Goal: Ask a question

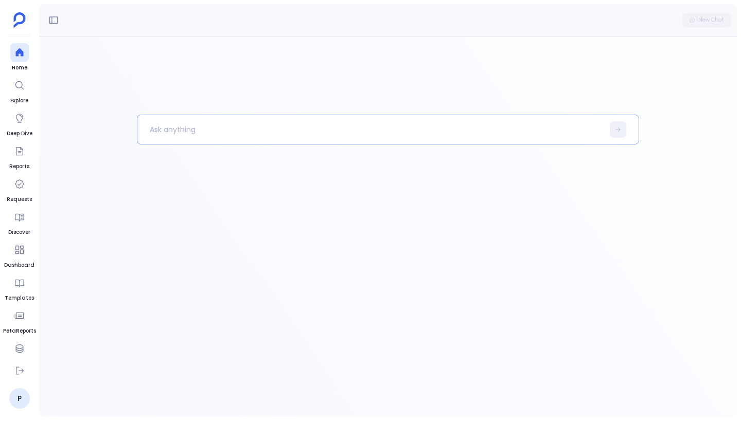
click at [238, 123] on p at bounding box center [370, 129] width 466 height 27
click at [111, 126] on div at bounding box center [388, 227] width 698 height 381
click at [55, 16] on icon at bounding box center [53, 20] width 10 height 10
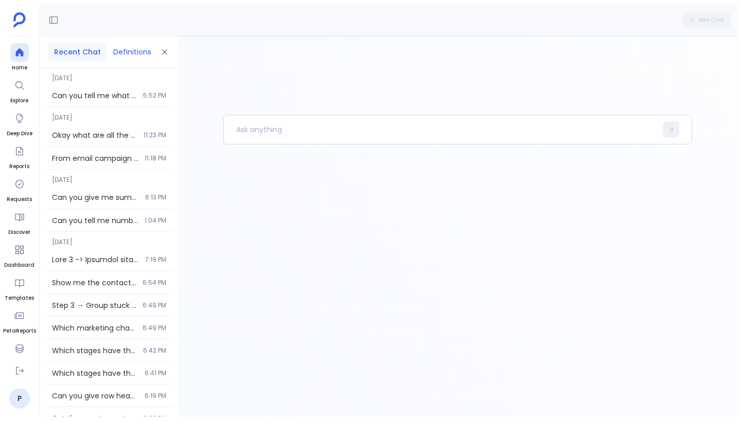
click at [136, 48] on button "Definitions" at bounding box center [132, 52] width 50 height 19
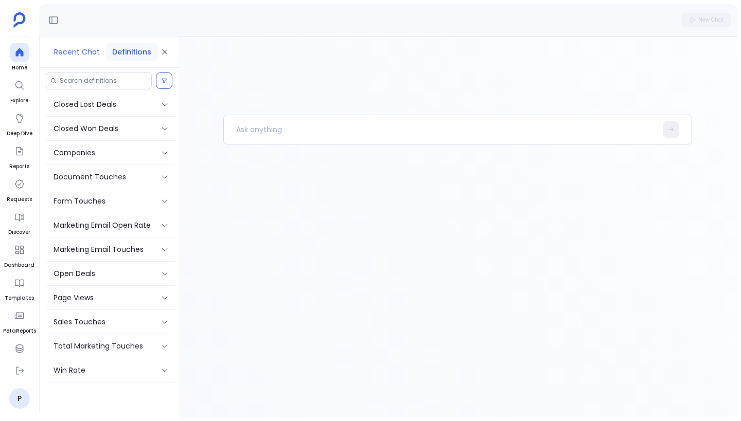
click at [68, 51] on button "Recent Chat" at bounding box center [77, 52] width 58 height 19
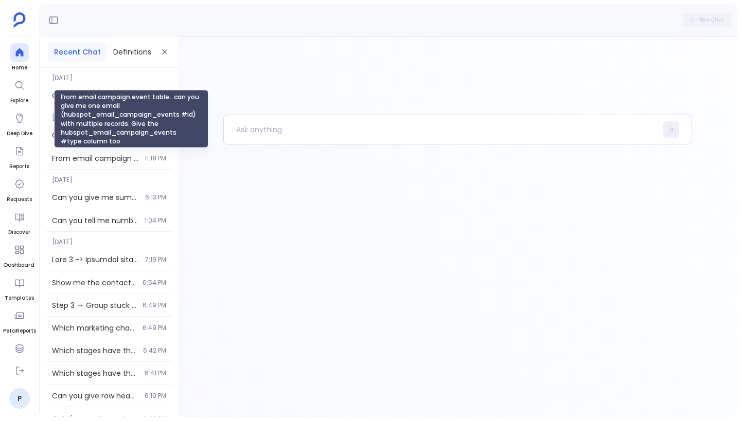
click at [89, 99] on div "From email campaign event table.. can you give me one email (hubspot_email_camp…" at bounding box center [131, 119] width 154 height 58
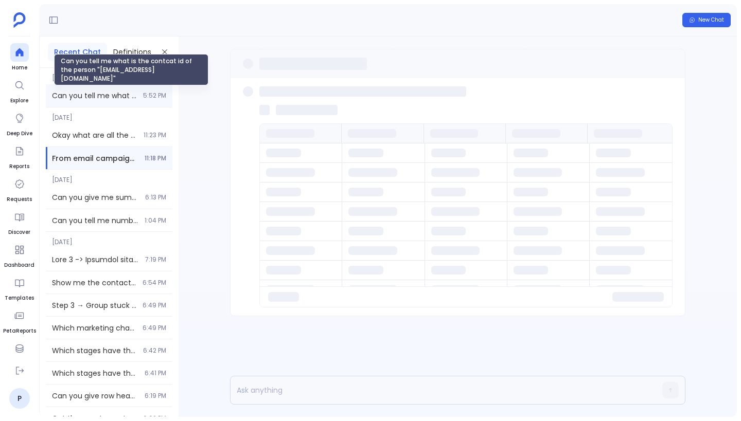
click at [67, 95] on span "Can you tell me what is the contcat id of the person "[EMAIL_ADDRESS][DOMAIN_NA…" at bounding box center [94, 96] width 85 height 10
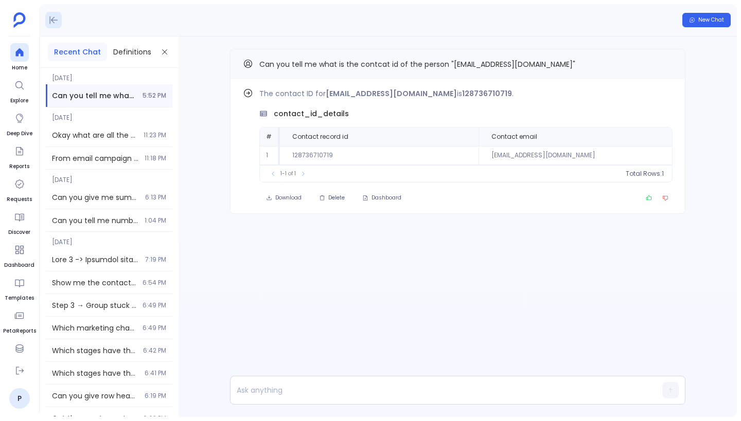
click at [51, 23] on icon at bounding box center [53, 20] width 10 height 10
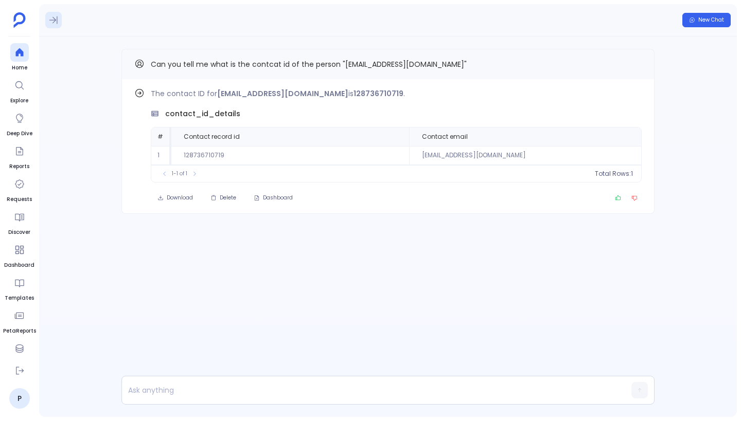
click at [50, 19] on icon at bounding box center [53, 20] width 10 height 10
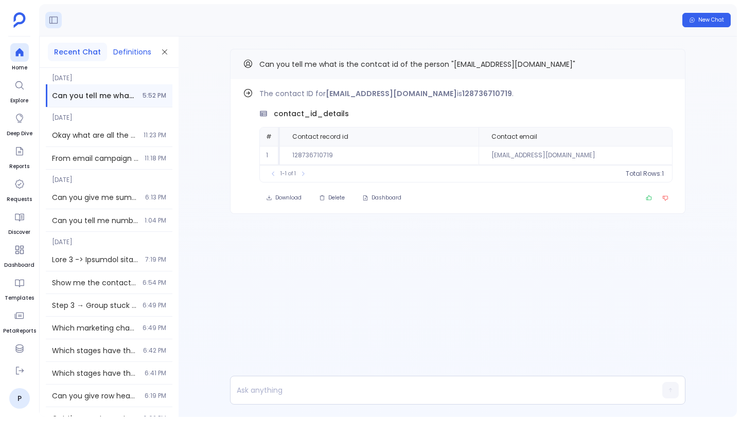
click at [119, 50] on button "Definitions" at bounding box center [132, 52] width 50 height 19
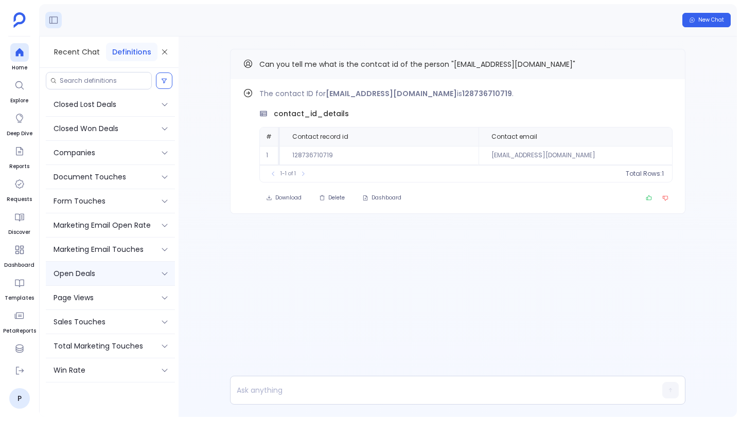
click at [123, 275] on div "Open Deals" at bounding box center [103, 273] width 99 height 11
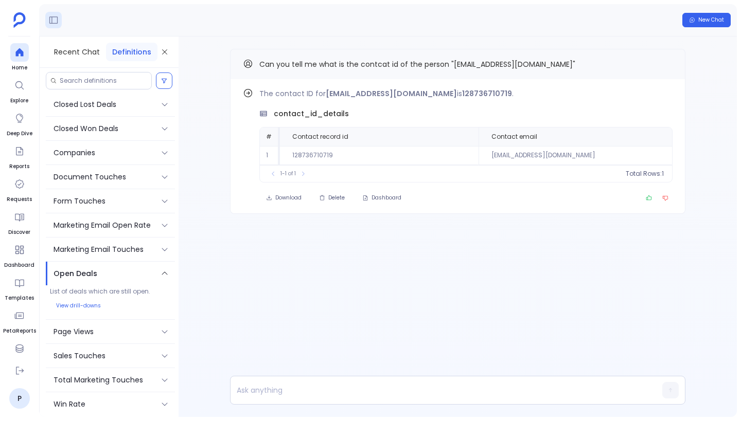
scroll to position [2, 0]
click at [104, 352] on p "Sales Touches" at bounding box center [80, 354] width 52 height 11
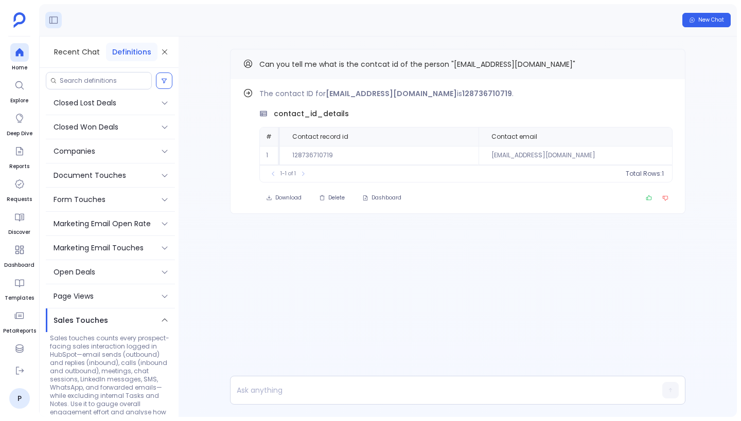
scroll to position [84, 0]
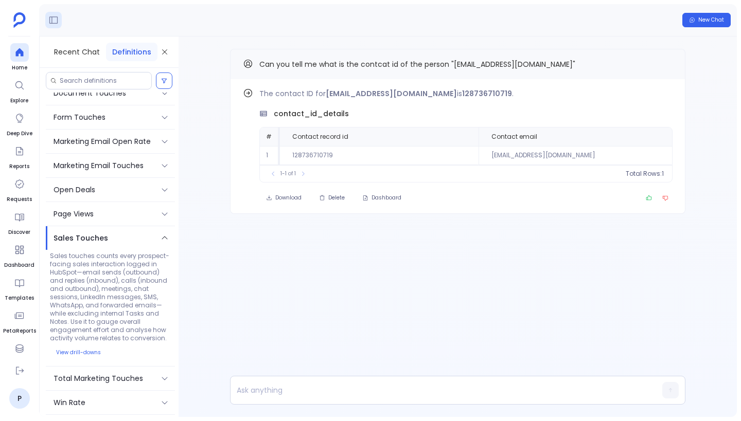
click at [83, 243] on p "Sales Touches" at bounding box center [81, 238] width 55 height 11
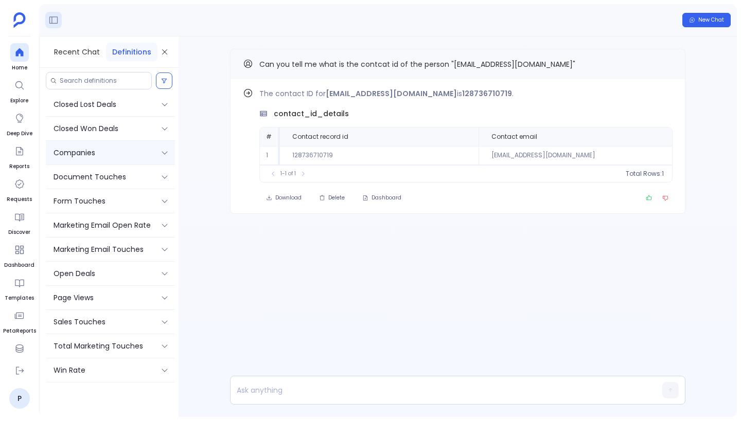
scroll to position [0, 0]
click at [60, 50] on button "Recent Chat" at bounding box center [77, 52] width 58 height 19
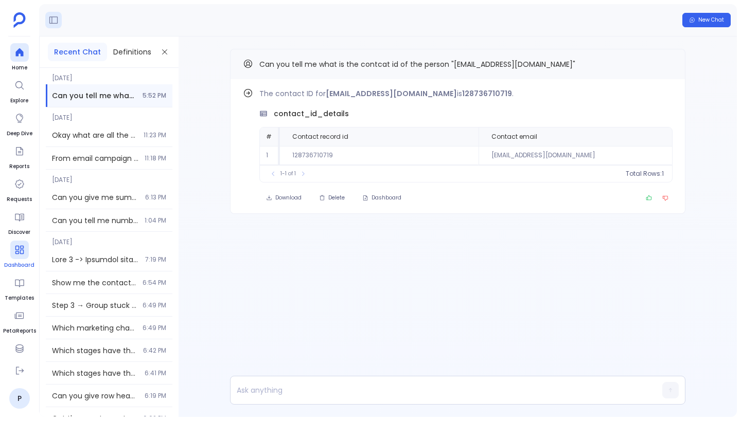
click at [21, 247] on icon at bounding box center [19, 250] width 10 height 10
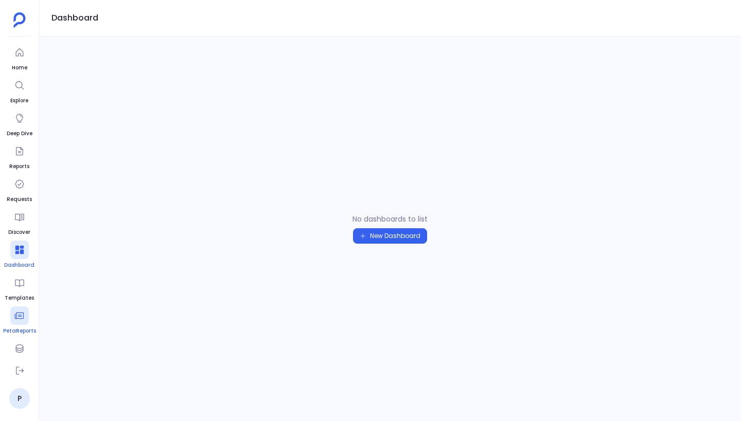
scroll to position [45, 0]
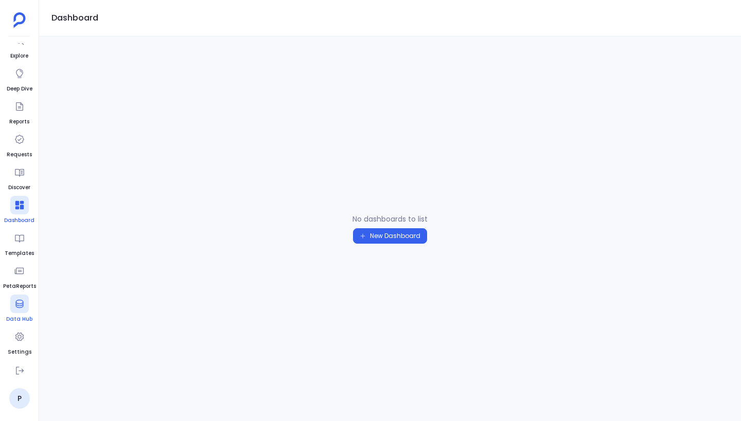
click at [17, 308] on icon at bounding box center [19, 304] width 10 height 10
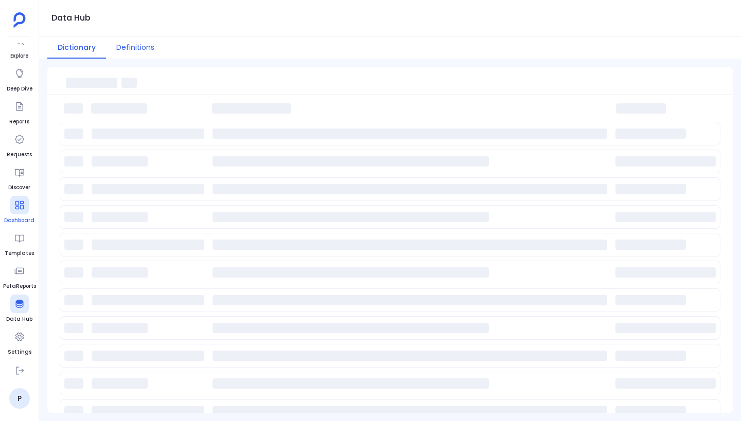
click at [141, 46] on button "Definitions" at bounding box center [135, 48] width 59 height 22
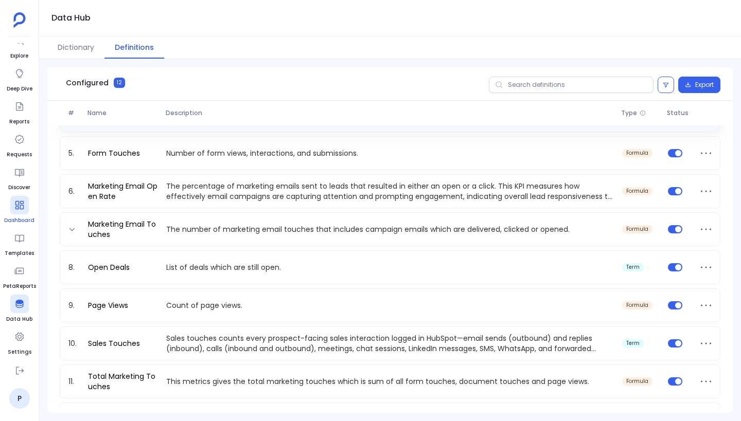
scroll to position [173, 0]
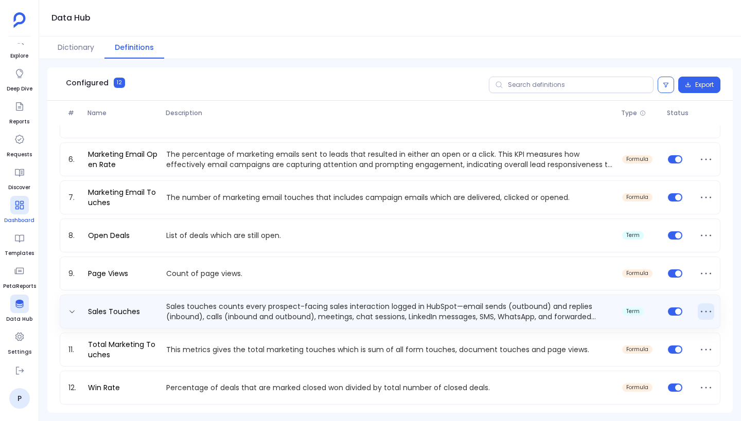
click at [698, 312] on icon at bounding box center [706, 312] width 16 height 16
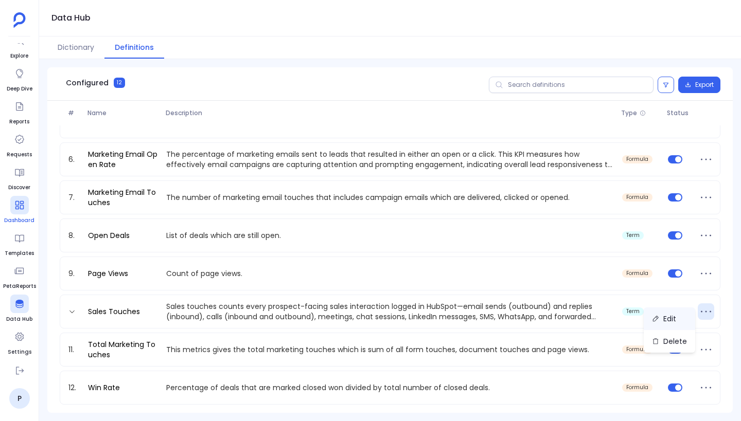
click at [677, 321] on button "Edit" at bounding box center [669, 319] width 51 height 23
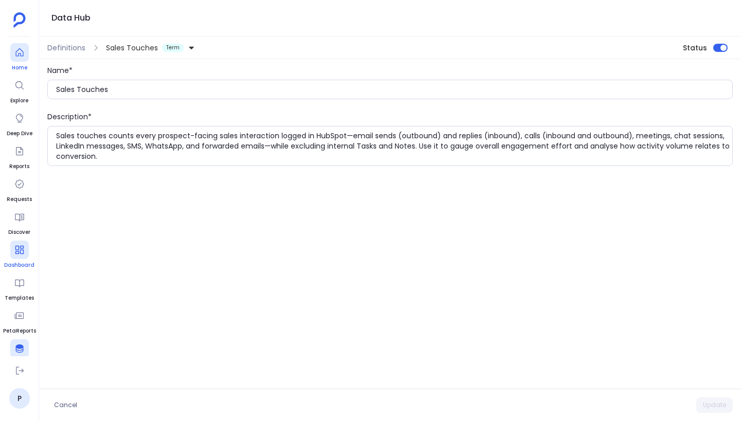
click at [21, 57] on icon at bounding box center [19, 52] width 10 height 10
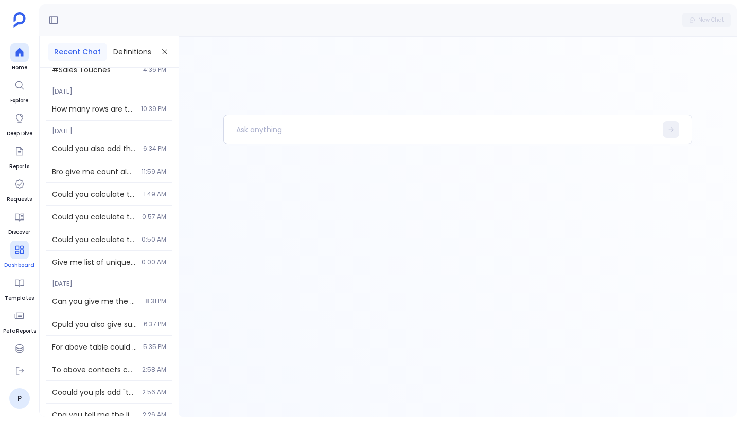
scroll to position [1374, 0]
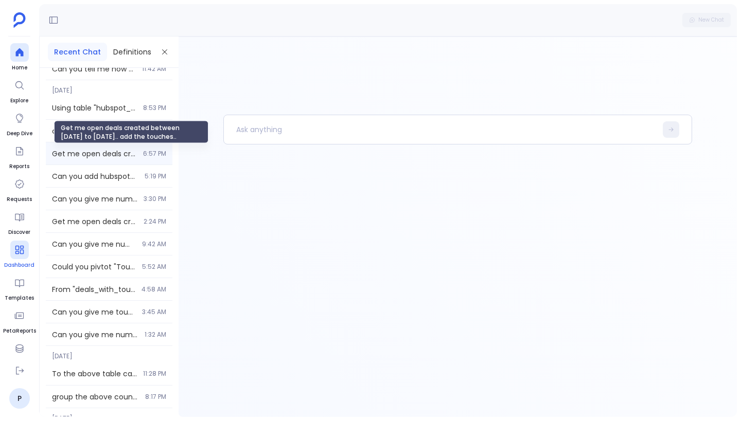
click at [88, 149] on span "Get me open deals created between [DATE] to [DATE].. add the touches.." at bounding box center [94, 154] width 85 height 10
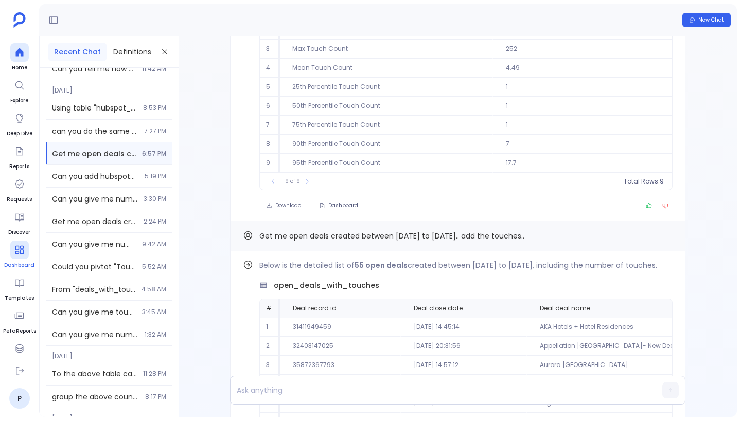
scroll to position [-140, 0]
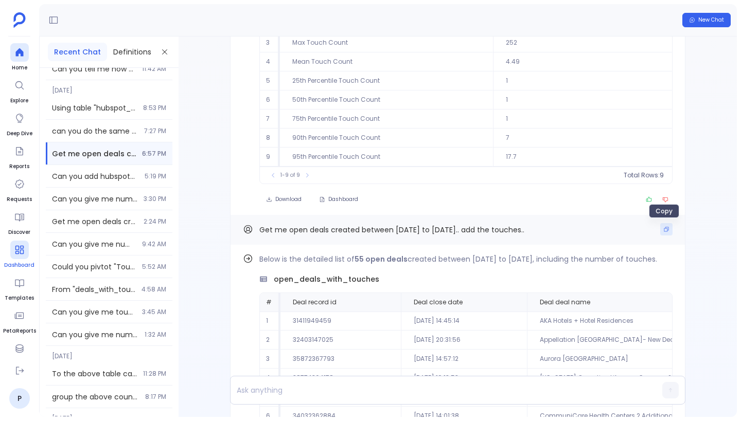
click at [663, 231] on icon "Copy" at bounding box center [666, 229] width 6 height 6
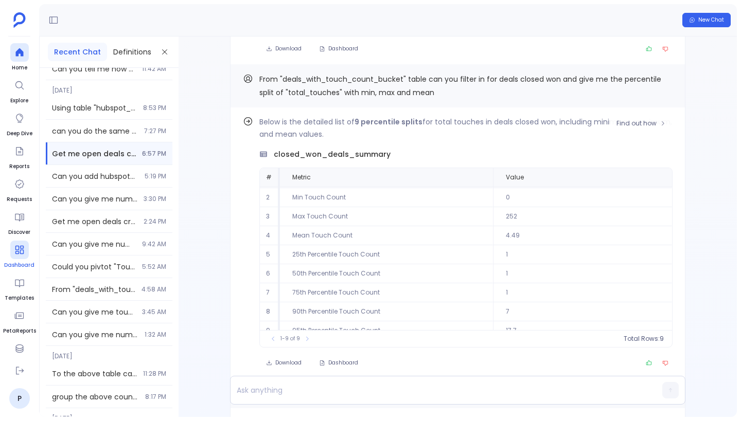
scroll to position [-361, 0]
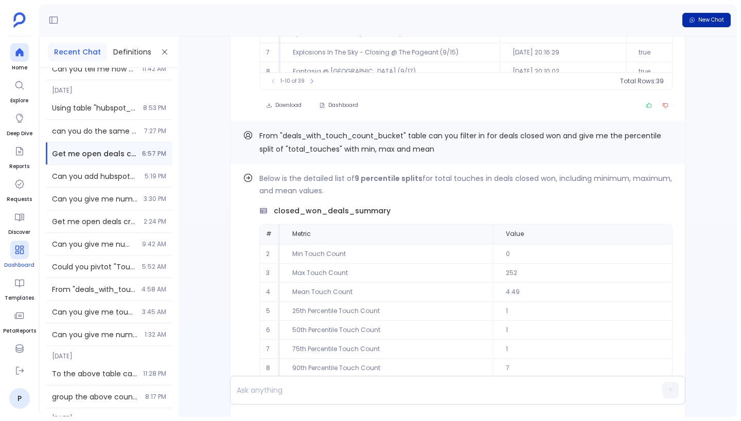
click at [713, 23] on span "New Chat" at bounding box center [711, 19] width 26 height 7
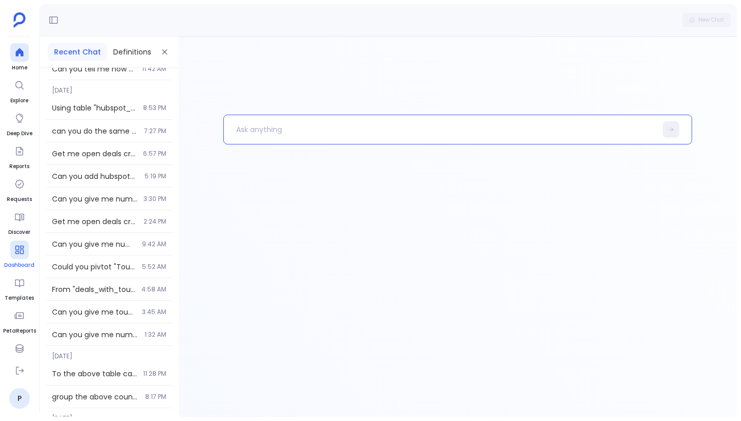
click at [327, 132] on p at bounding box center [440, 129] width 433 height 27
paste p
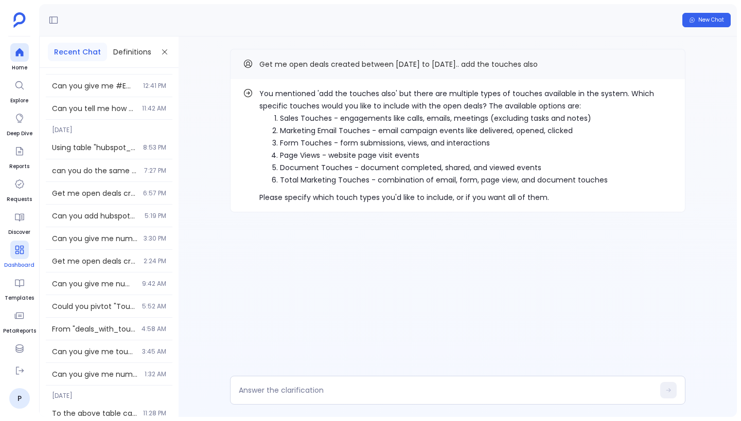
click at [411, 131] on li "Marketing Email Touches - email campaign events like delivered, opened, clicked" at bounding box center [476, 131] width 393 height 12
click at [380, 119] on li "Sales Touches - engagements like calls, emails, meetings (excluding tasks and n…" at bounding box center [476, 118] width 393 height 12
click at [356, 392] on textarea at bounding box center [446, 390] width 415 height 10
type textarea "b"
type textarea "1 and 2"
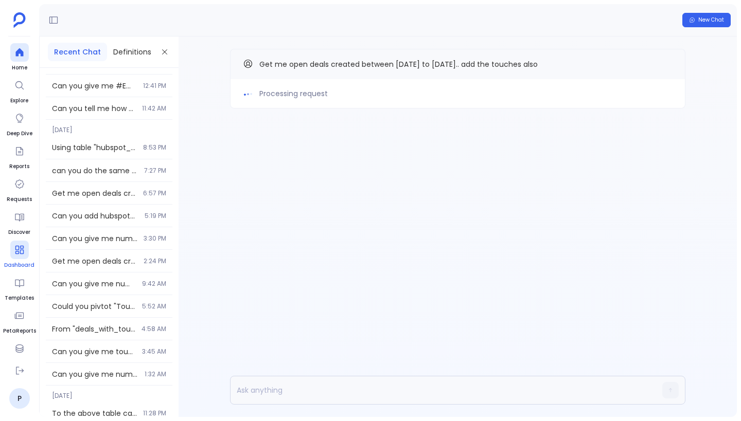
click at [303, 44] on div "Processing request Get me open deals created between [DATE] to [DATE].. add the…" at bounding box center [458, 100] width 558 height 126
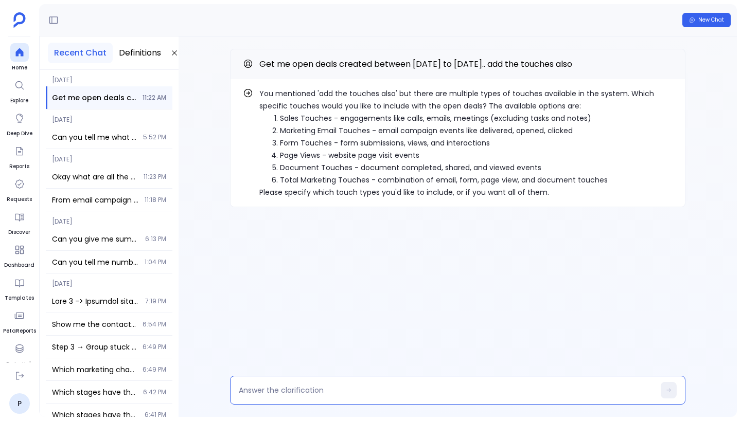
click at [310, 393] on textarea at bounding box center [446, 390] width 415 height 10
type textarea "1 and 2"
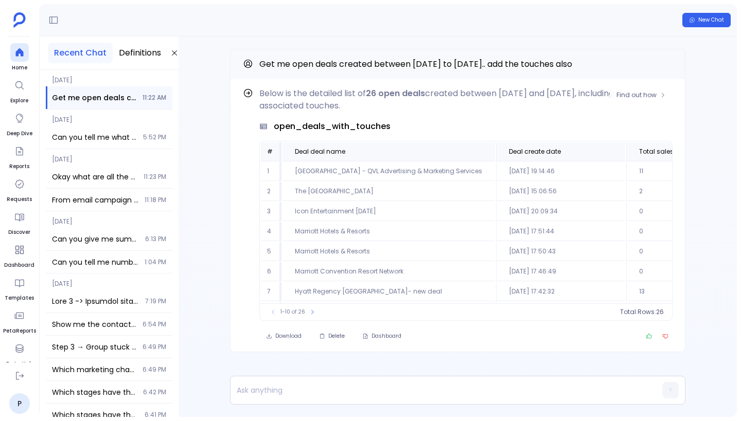
click at [439, 101] on p "Below is the detailed list of 26 open deals created between [DATE] and [DATE], …" at bounding box center [465, 99] width 413 height 25
click at [641, 96] on span "Find out how" at bounding box center [636, 95] width 40 height 8
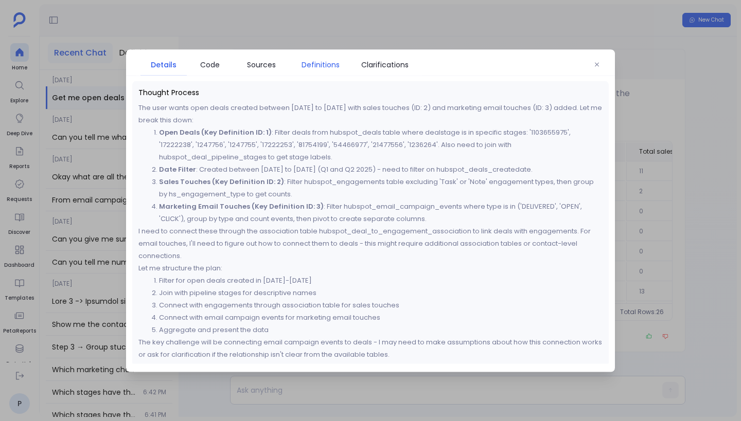
click at [316, 62] on span "Definitions" at bounding box center [321, 64] width 38 height 11
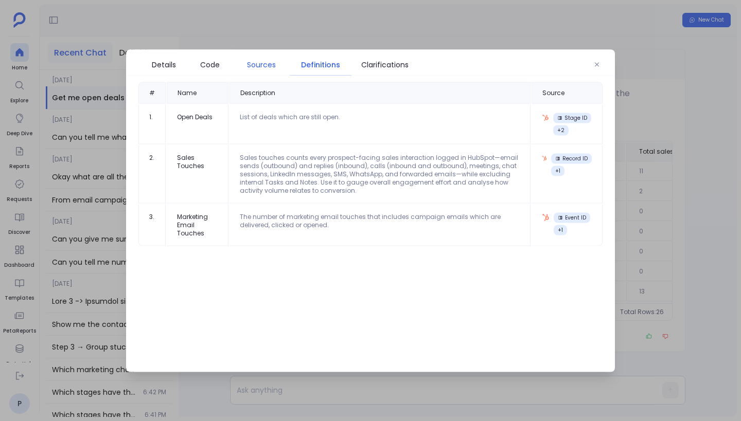
click at [270, 66] on span "Sources" at bounding box center [261, 64] width 29 height 11
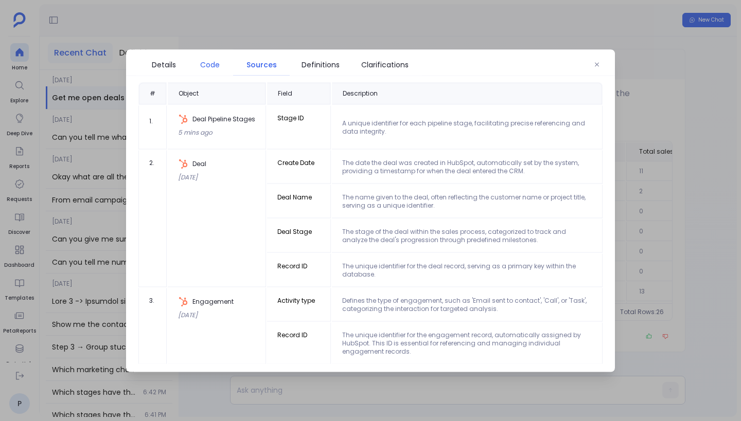
click at [214, 65] on span "Code" at bounding box center [210, 64] width 20 height 11
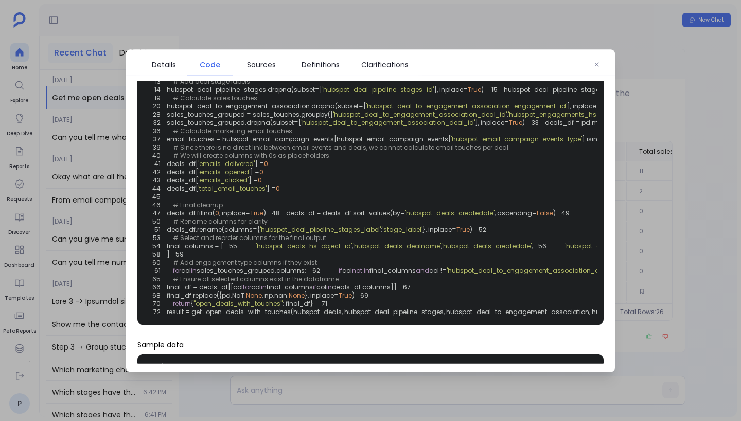
scroll to position [379, 0]
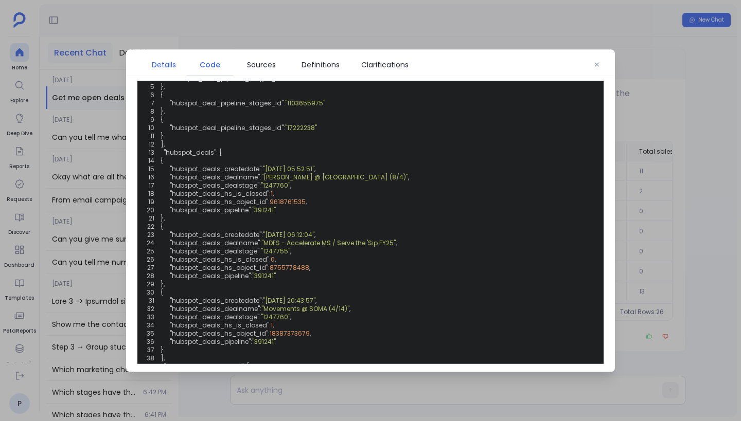
click at [170, 65] on span "Details" at bounding box center [164, 64] width 24 height 11
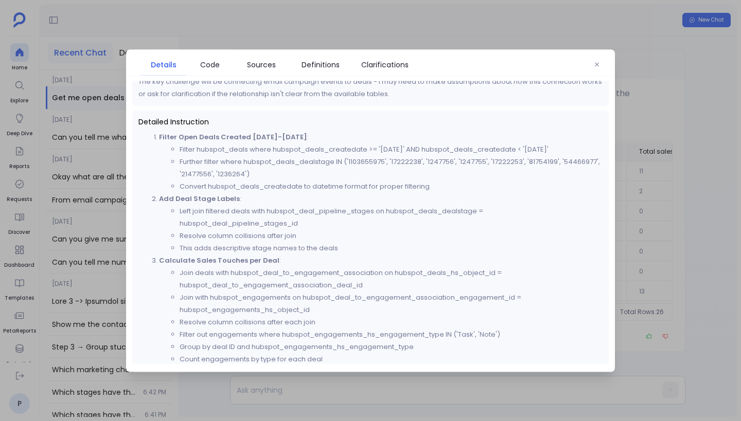
scroll to position [0, 0]
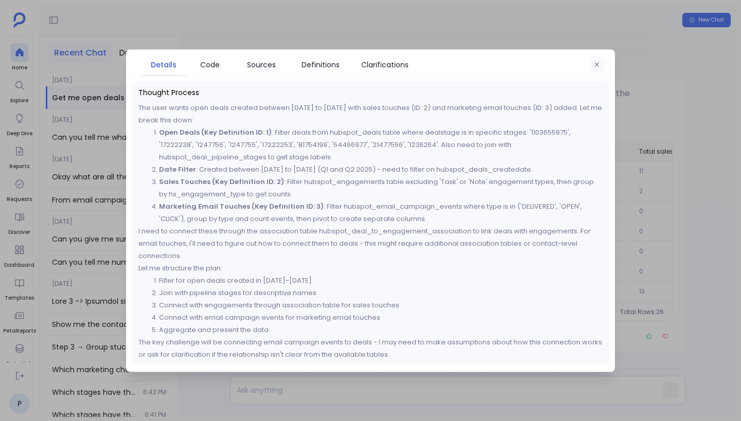
click at [596, 62] on icon "button" at bounding box center [597, 64] width 6 height 6
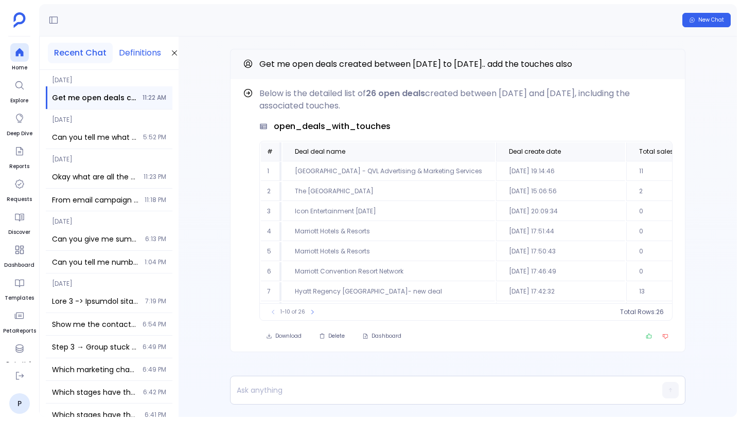
click at [135, 56] on button "Definitions" at bounding box center [140, 53] width 55 height 21
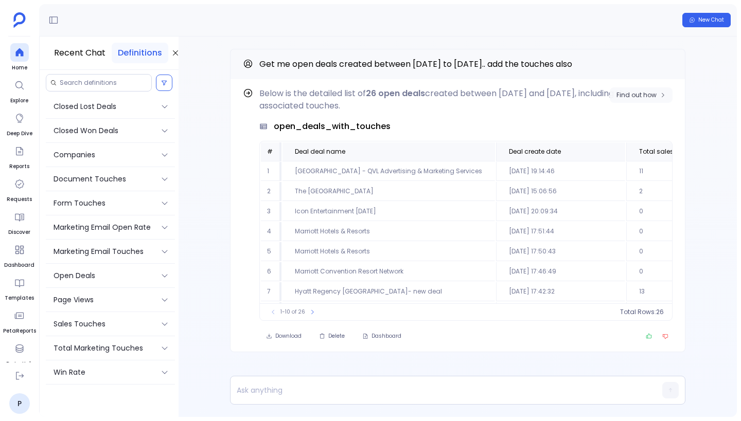
click at [660, 91] on span "Find out how" at bounding box center [640, 95] width 49 height 8
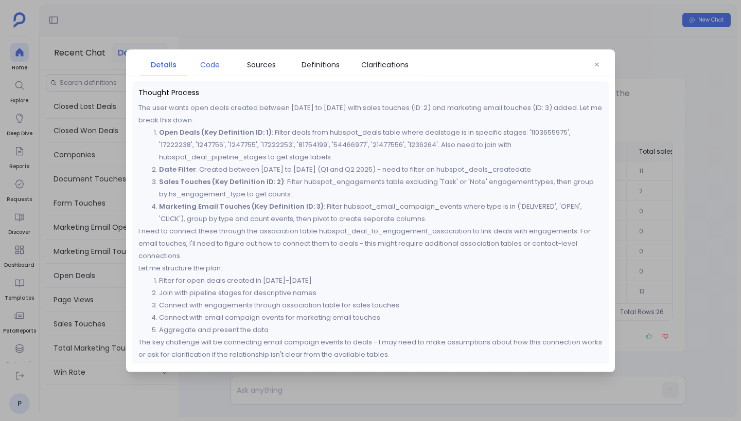
click at [224, 68] on span "Code" at bounding box center [210, 64] width 36 height 11
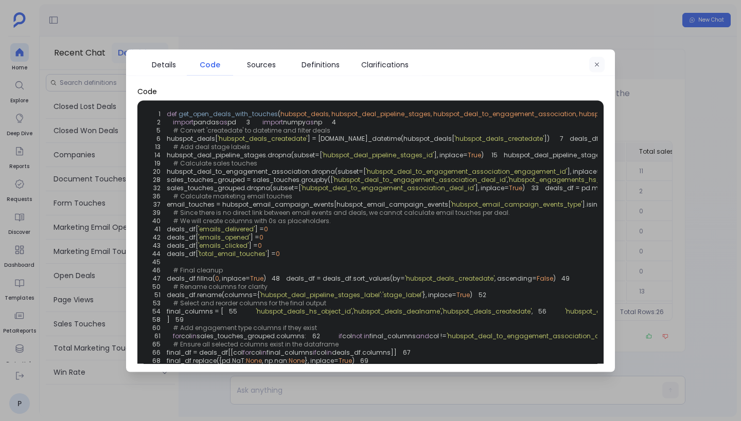
click at [597, 68] on button "button" at bounding box center [596, 64] width 15 height 15
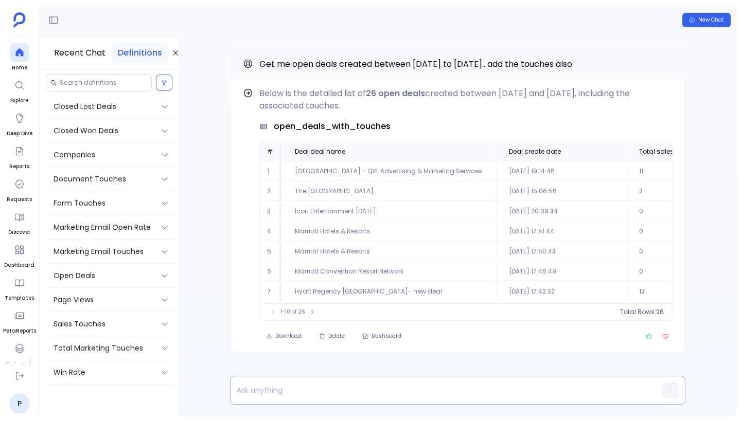
click at [351, 392] on p at bounding box center [438, 390] width 415 height 14
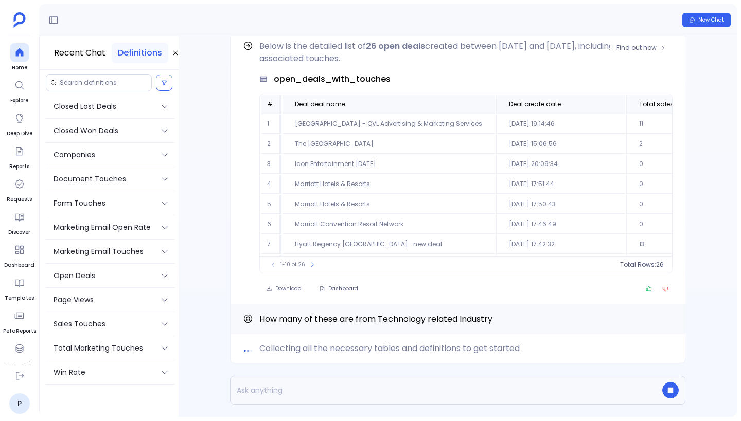
scroll to position [-47, 0]
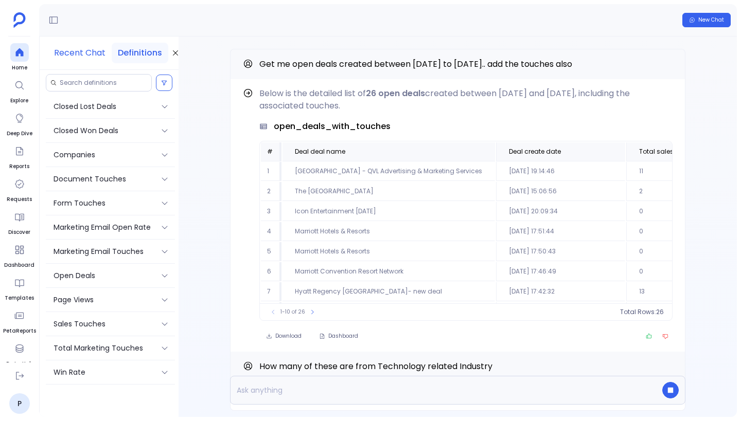
click at [93, 57] on button "Recent Chat" at bounding box center [80, 53] width 64 height 21
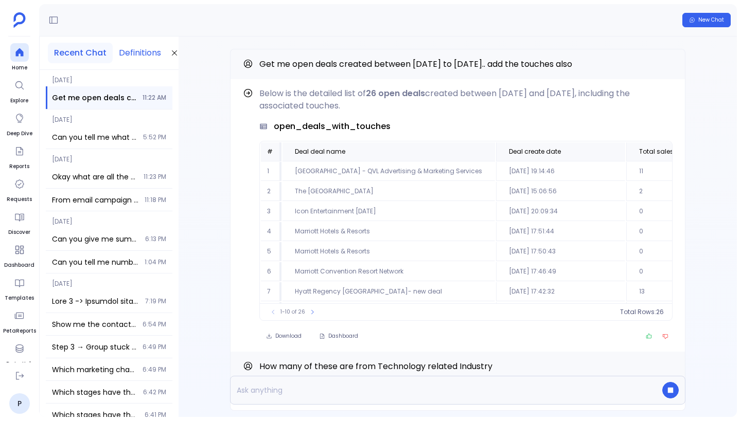
click at [128, 54] on button "Definitions" at bounding box center [140, 53] width 55 height 21
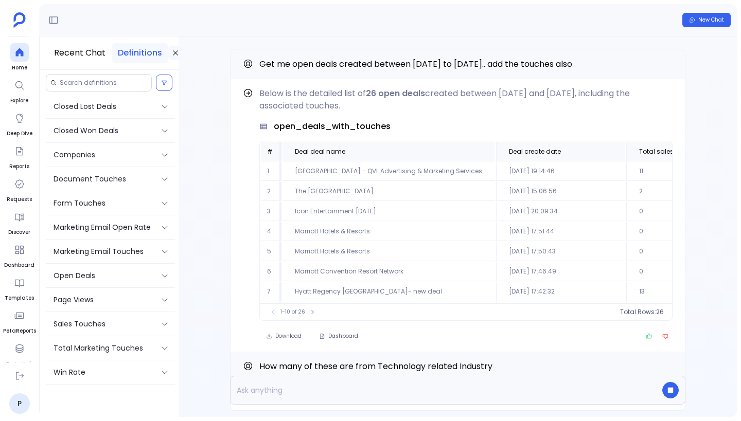
click at [175, 55] on icon at bounding box center [175, 53] width 8 height 8
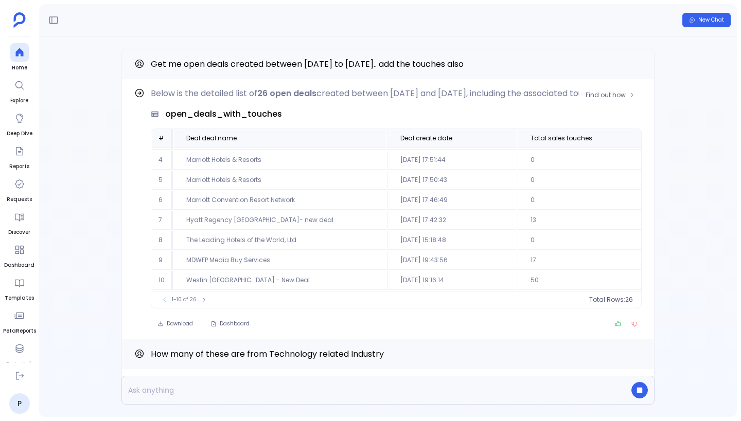
scroll to position [0, 0]
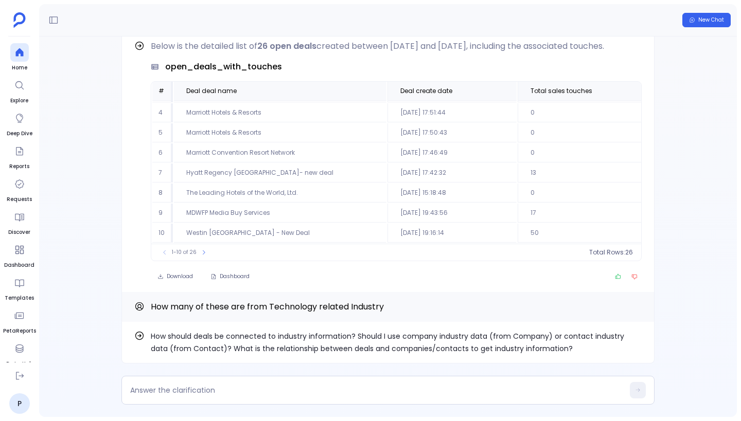
click at [342, 350] on p "How should deals be connected to industry information? Should I use company ind…" at bounding box center [396, 342] width 491 height 25
click at [318, 393] on textarea at bounding box center [376, 390] width 493 height 10
type textarea "Contact industry"
type textarea "3"
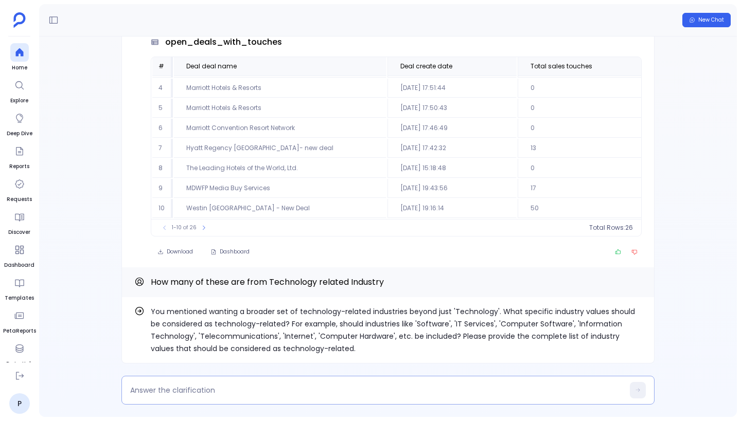
click at [322, 386] on textarea at bounding box center [376, 390] width 493 height 10
drag, startPoint x: 414, startPoint y: 323, endPoint x: 317, endPoint y: 334, distance: 97.9
click at [317, 334] on p "You mentioned wanting a broader set of technology-related industries beyond jus…" at bounding box center [396, 330] width 491 height 49
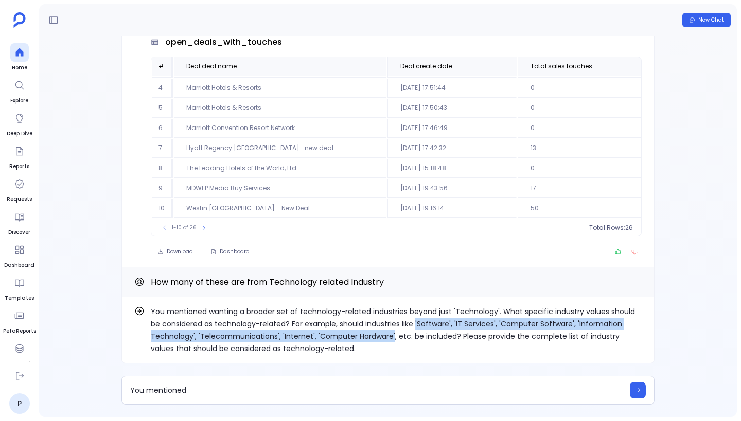
drag, startPoint x: 388, startPoint y: 335, endPoint x: 415, endPoint y: 322, distance: 29.5
click at [415, 322] on p "You mentioned wanting a broader set of technology-related industries beyond jus…" at bounding box center [396, 330] width 491 height 49
copy p "'Software', 'IT Services', 'Computer Software', 'Information Technology', 'Tele…"
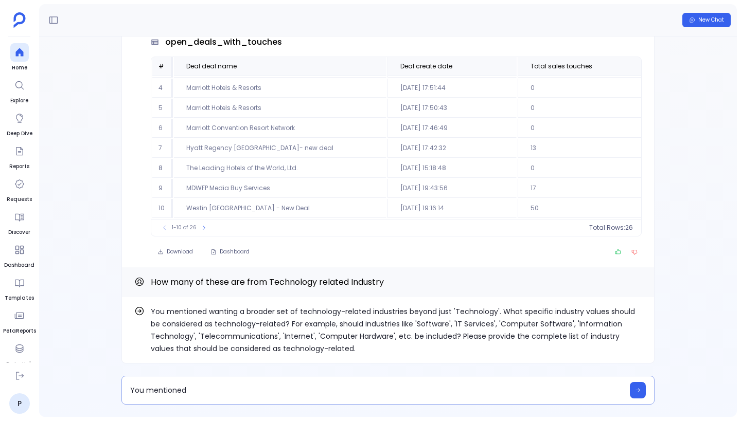
click at [249, 394] on textarea "You mentioned" at bounding box center [376, 390] width 493 height 10
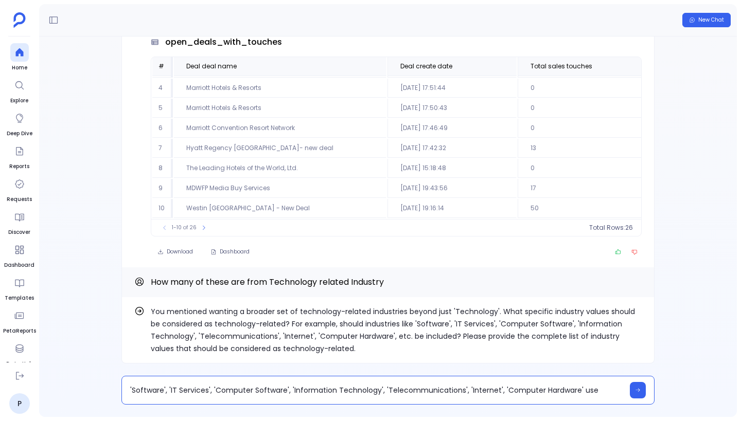
type textarea "'Software', 'IT Services', 'Computer Software', 'Information Technology', 'Tele…"
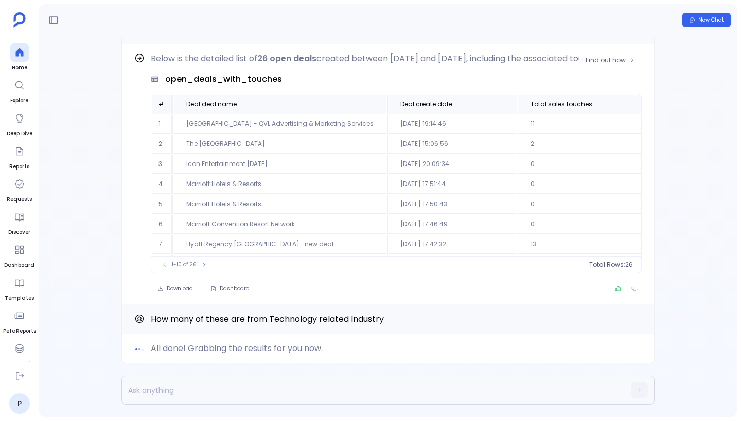
scroll to position [62, 0]
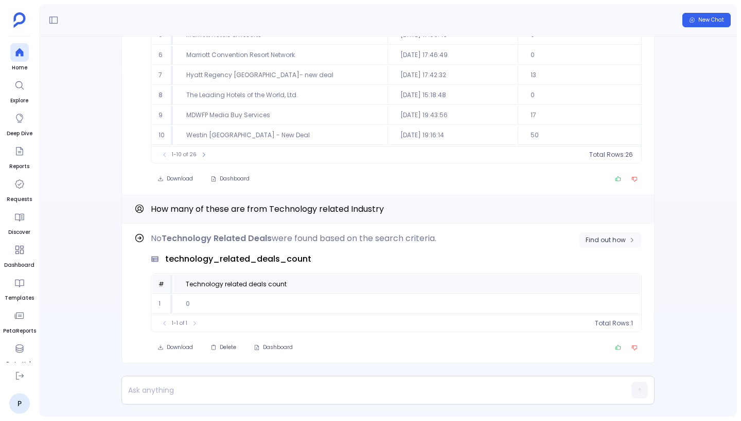
click at [599, 243] on span "Find out how" at bounding box center [606, 240] width 40 height 8
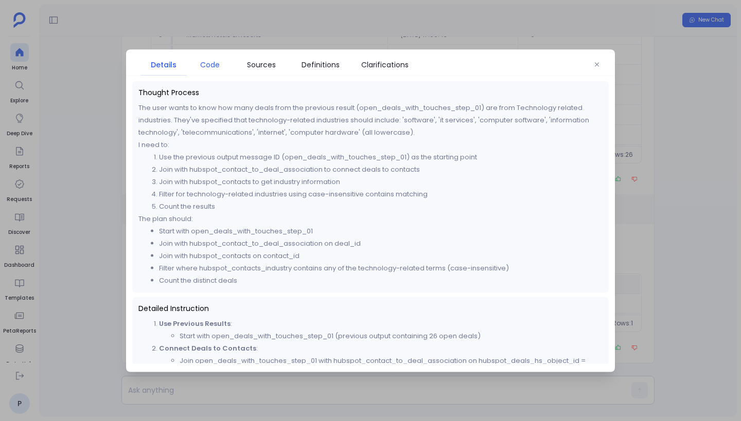
click at [200, 66] on span "Code" at bounding box center [210, 64] width 20 height 11
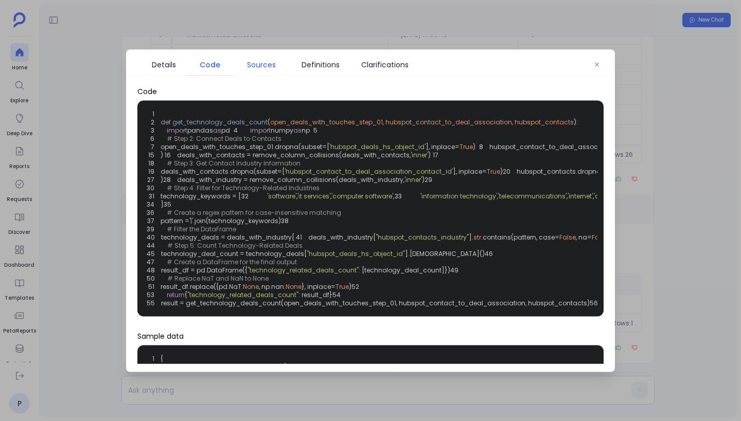
click at [251, 63] on span "Sources" at bounding box center [261, 64] width 29 height 11
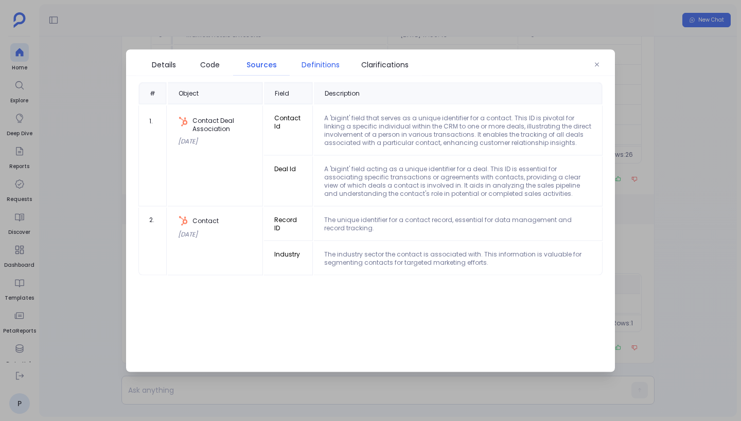
click at [310, 66] on span "Definitions" at bounding box center [321, 64] width 38 height 11
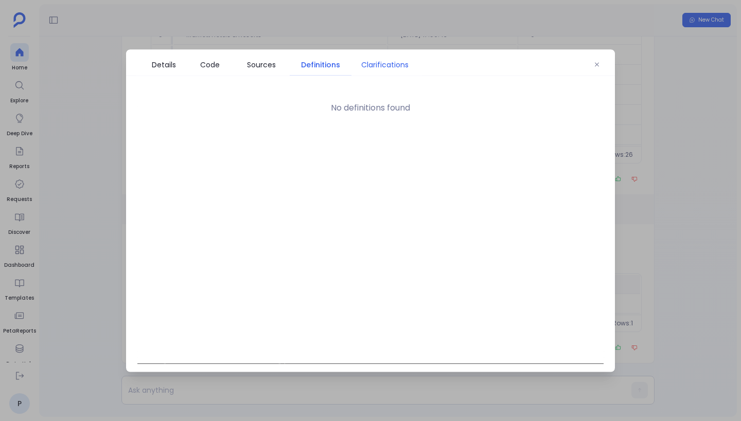
click at [379, 62] on span "Clarifications" at bounding box center [384, 64] width 47 height 11
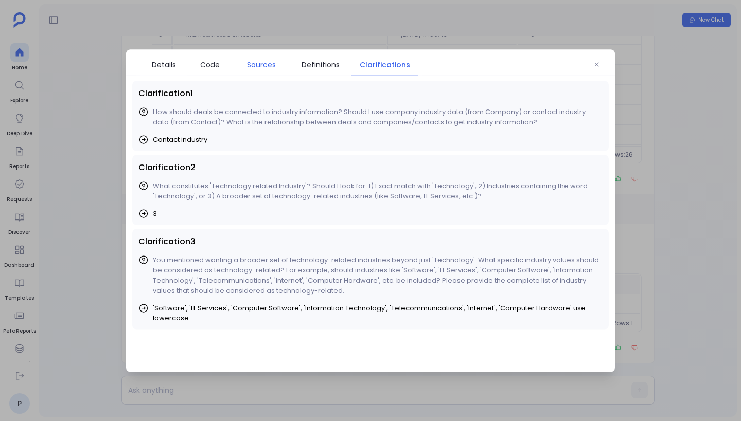
click at [263, 62] on span "Sources" at bounding box center [261, 64] width 29 height 11
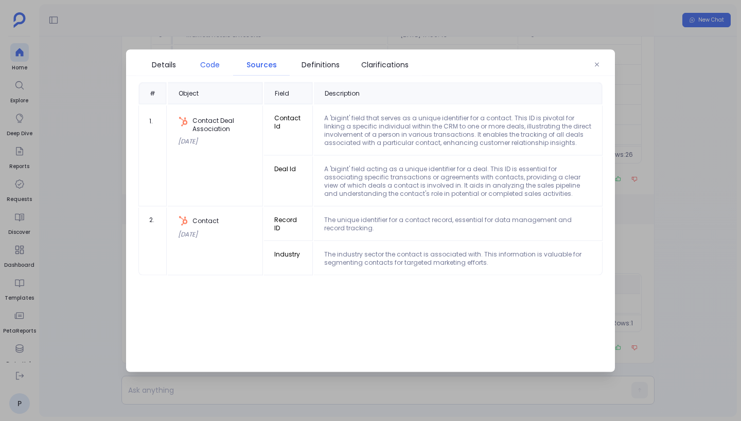
click at [218, 64] on span "Code" at bounding box center [210, 64] width 20 height 11
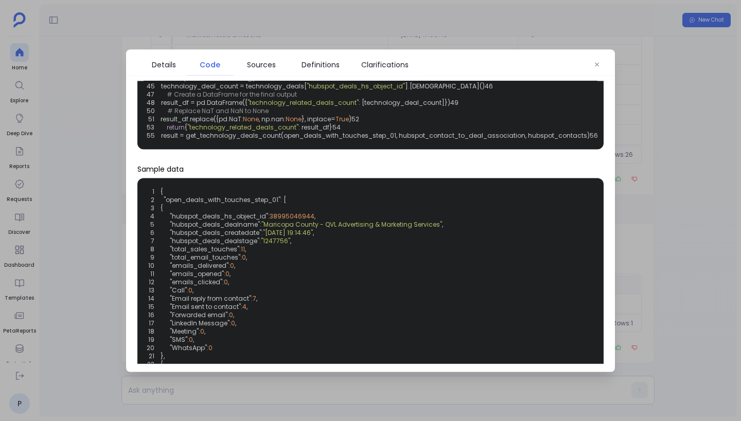
scroll to position [0, 0]
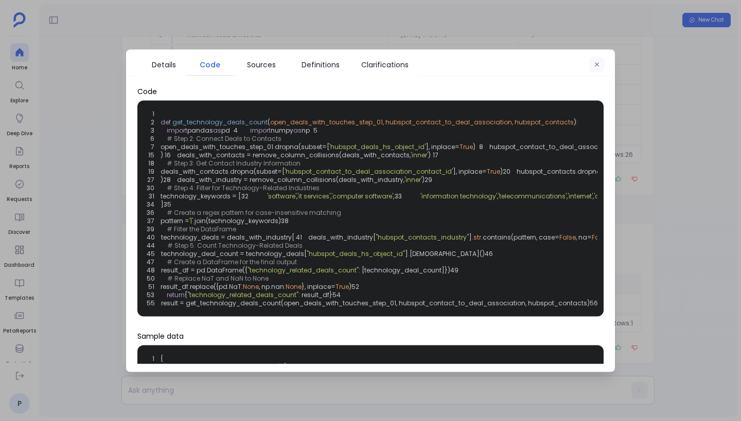
click at [595, 66] on icon "button" at bounding box center [597, 64] width 6 height 6
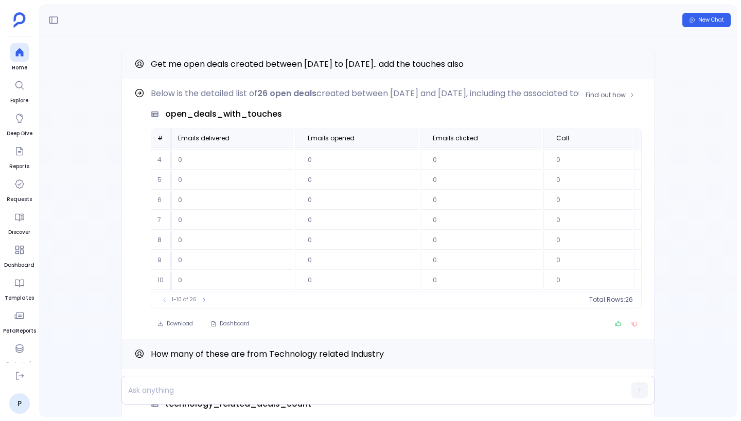
scroll to position [62, 0]
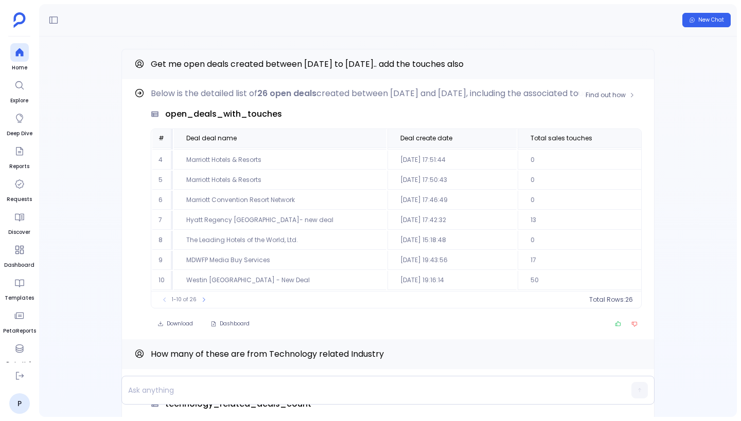
click at [243, 120] on span "open_deals_with_touches" at bounding box center [223, 114] width 117 height 12
copy span "open_deals_with_touches"
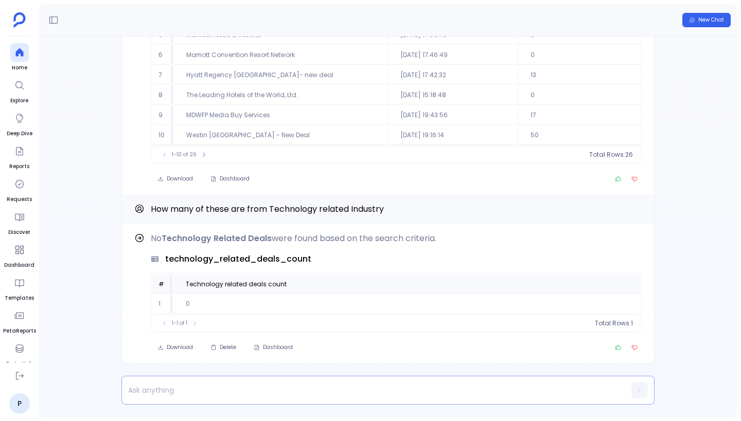
click at [243, 392] on p at bounding box center [368, 390] width 492 height 14
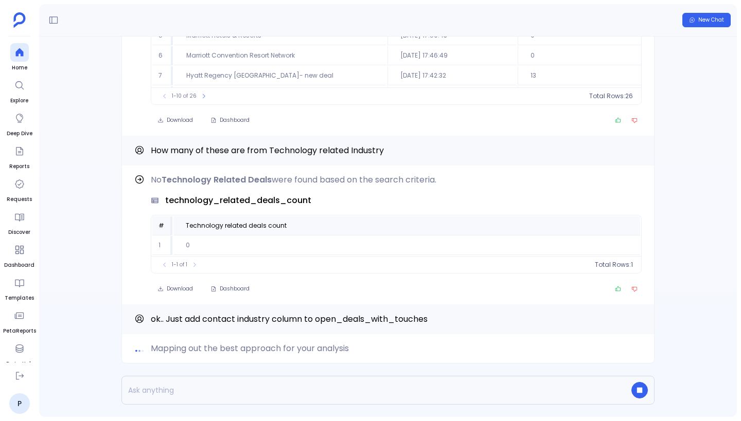
click at [139, 134] on div "Find out how Below is the detailed list of 26 open deals created between Januar…" at bounding box center [387, 5] width 533 height 260
click at [613, 184] on span "Find out how" at bounding box center [606, 182] width 40 height 8
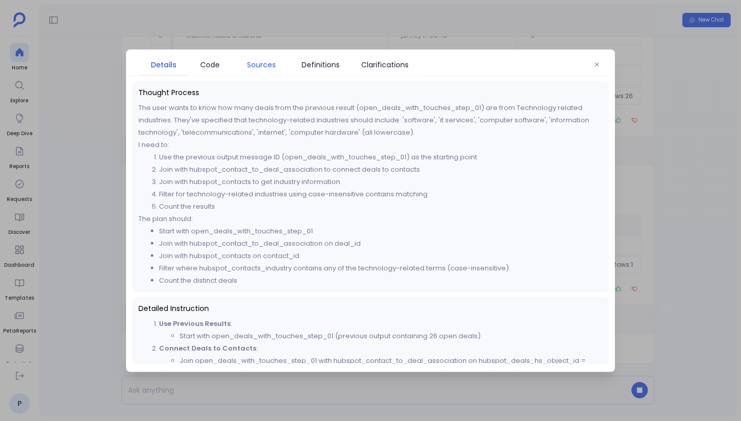
click at [268, 63] on span "Sources" at bounding box center [261, 64] width 29 height 11
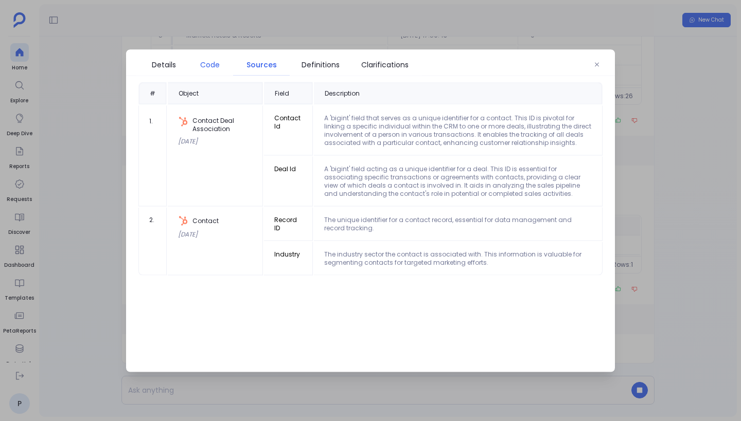
click at [222, 63] on span "Code" at bounding box center [210, 64] width 36 height 11
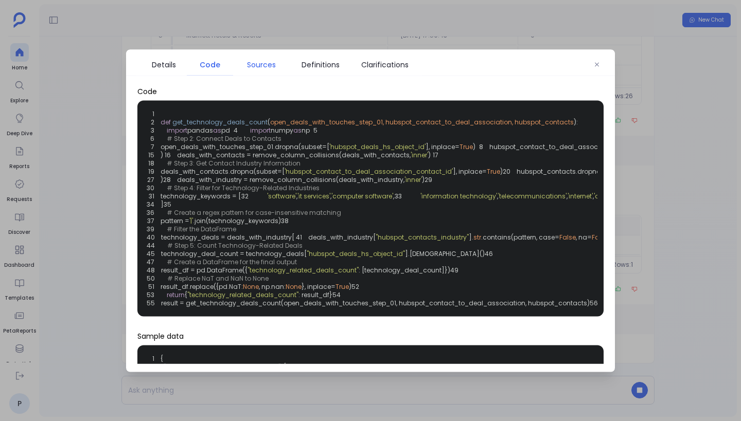
click at [264, 60] on span "Sources" at bounding box center [261, 64] width 29 height 11
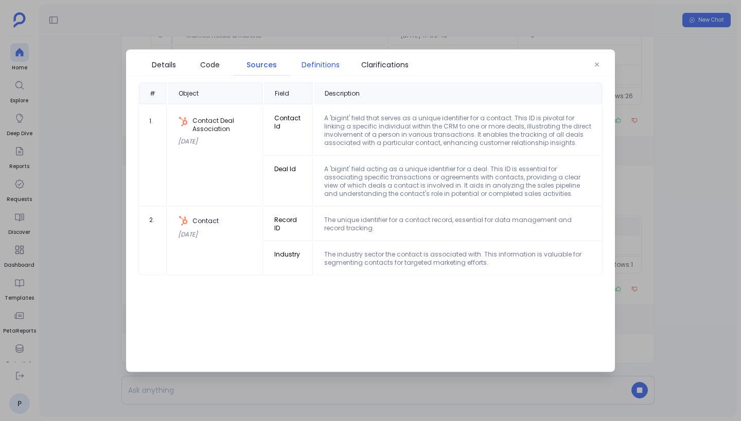
click at [327, 64] on span "Definitions" at bounding box center [321, 64] width 38 height 11
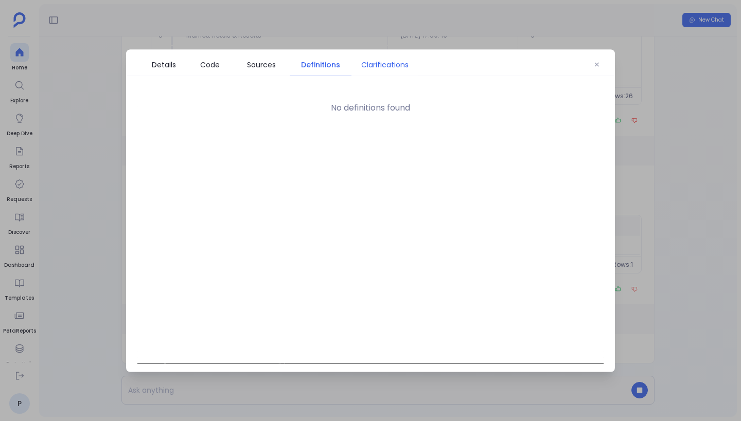
click at [389, 65] on span "Clarifications" at bounding box center [384, 64] width 47 height 11
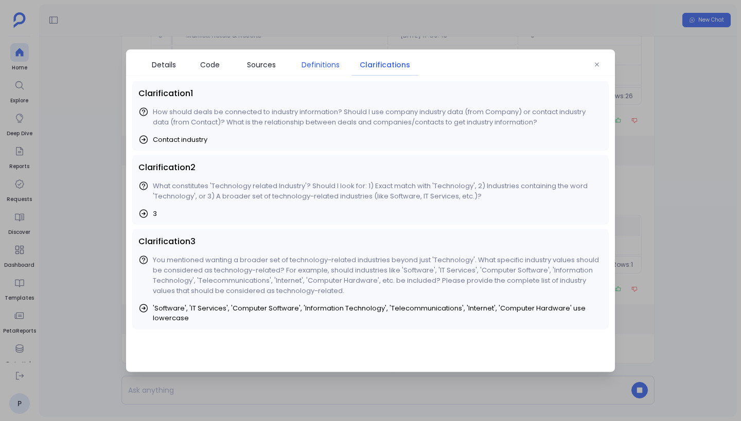
click at [332, 64] on span "Definitions" at bounding box center [321, 64] width 38 height 11
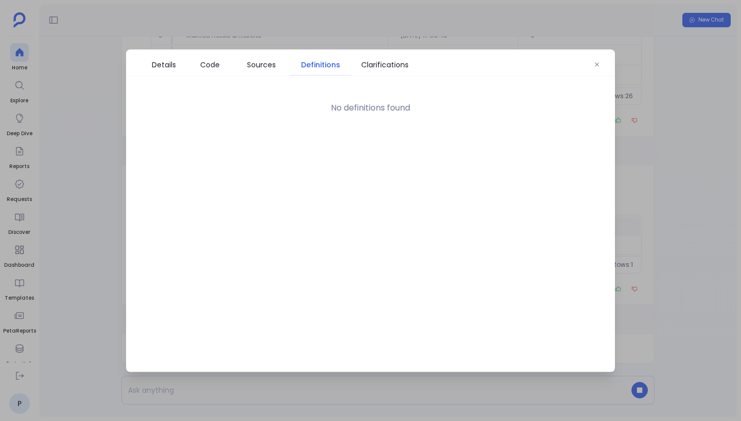
click at [298, 64] on span "Definitions" at bounding box center [320, 64] width 51 height 11
click at [375, 67] on span "Clarifications" at bounding box center [384, 64] width 47 height 11
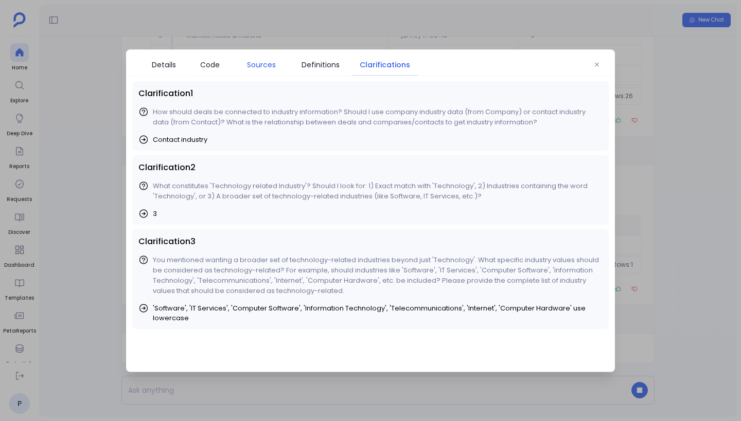
click at [265, 70] on link "Sources" at bounding box center [261, 65] width 57 height 22
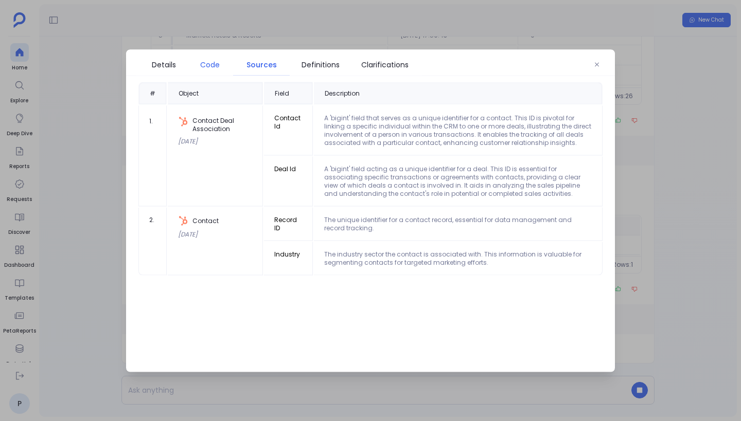
click at [205, 65] on span "Code" at bounding box center [210, 64] width 20 height 11
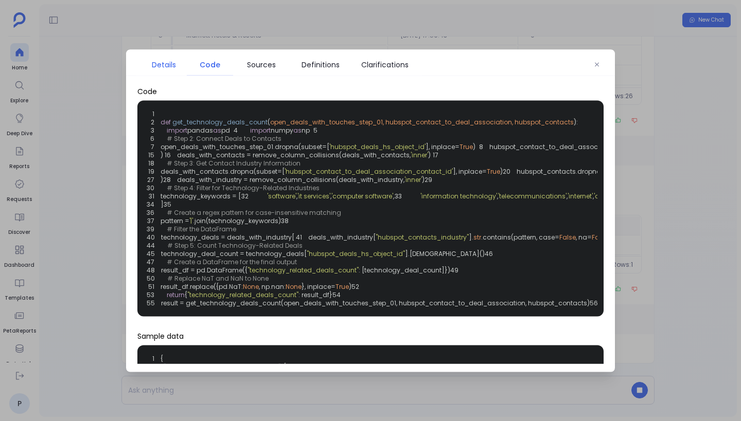
click at [178, 63] on span "Details" at bounding box center [164, 64] width 36 height 11
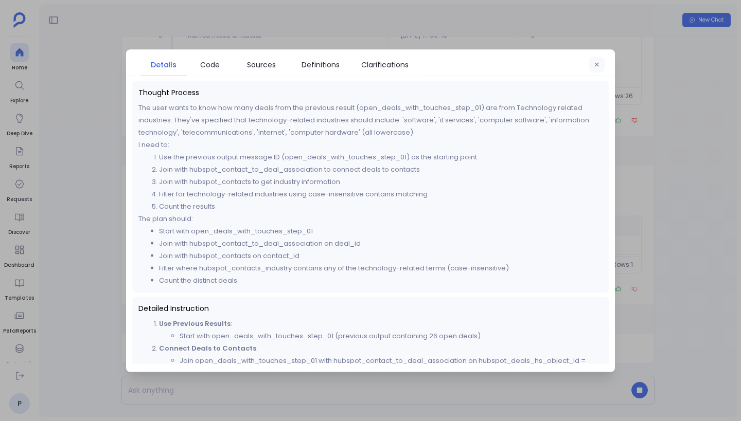
click at [597, 65] on icon "button" at bounding box center [597, 64] width 6 height 6
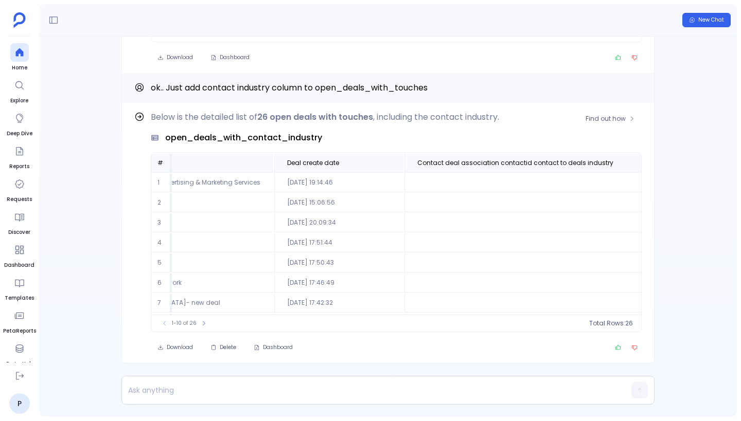
scroll to position [62, 113]
click at [202, 325] on icon at bounding box center [204, 324] width 6 height 6
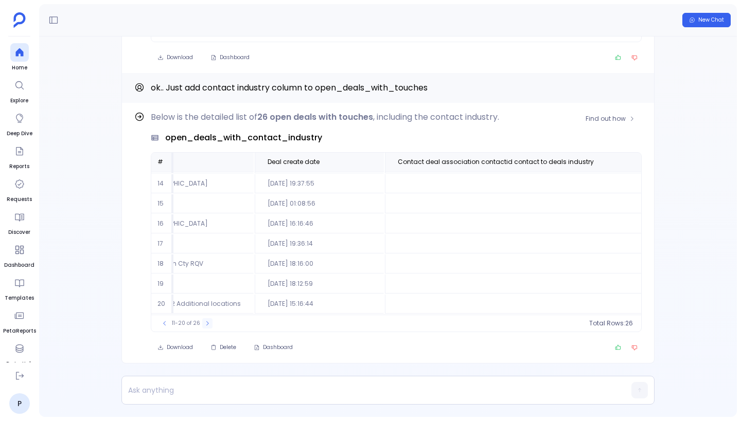
click at [204, 325] on icon at bounding box center [207, 324] width 6 height 6
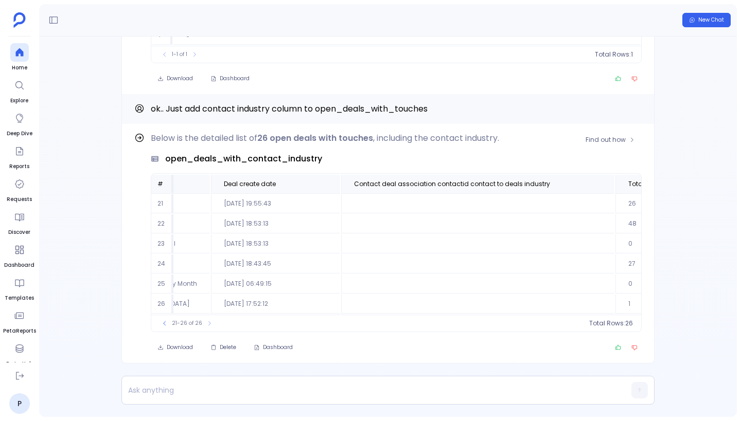
scroll to position [0, 113]
click at [166, 326] on icon at bounding box center [165, 324] width 6 height 6
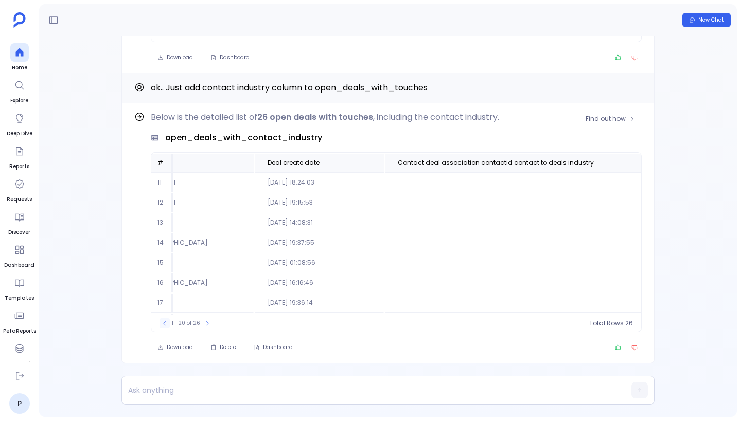
click at [166, 326] on icon at bounding box center [165, 324] width 6 height 6
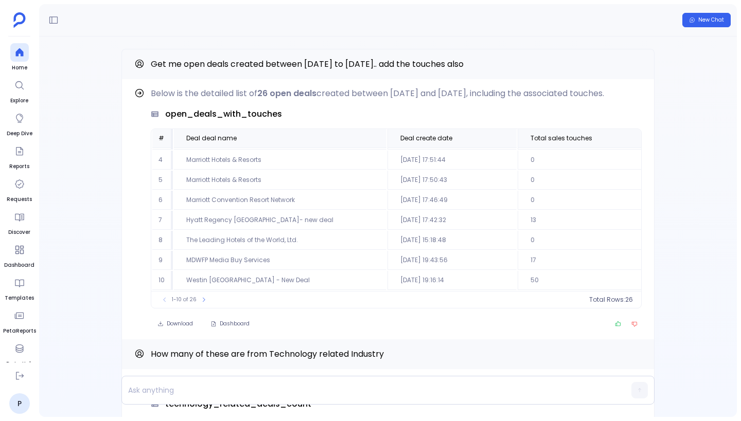
scroll to position [0, 0]
click at [395, 117] on div "Below is the detailed list of 26 open deals created between January 2025 and Ju…" at bounding box center [396, 197] width 491 height 221
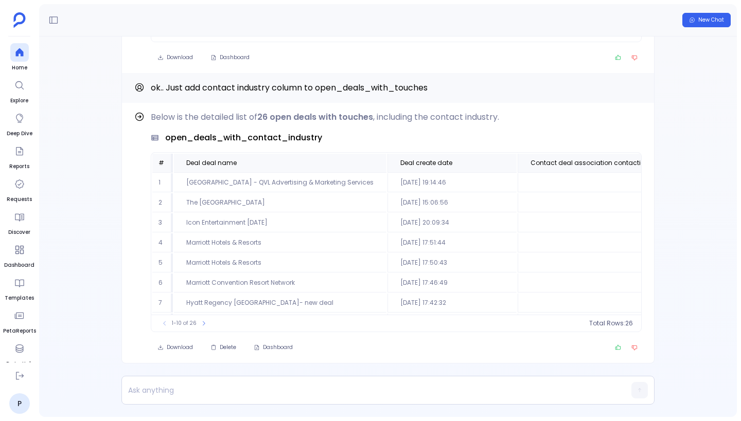
click at [324, 52] on div "Download Dashboard" at bounding box center [396, 57] width 491 height 14
click at [19, 377] on icon at bounding box center [19, 376] width 10 height 10
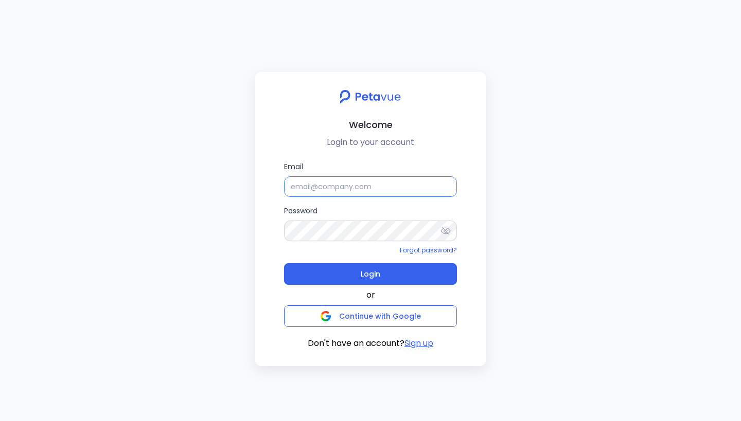
click at [329, 196] on input "Email" at bounding box center [370, 186] width 173 height 21
type input "support+testsigma@petavue.com"
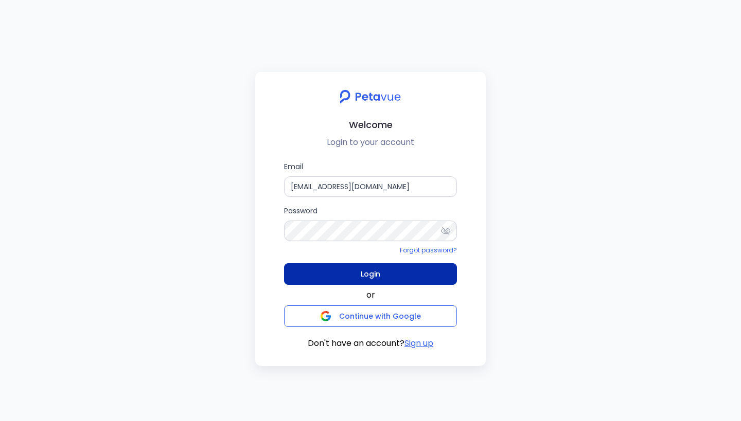
click at [379, 276] on span "Login" at bounding box center [371, 274] width 20 height 14
